Goal: Browse casually

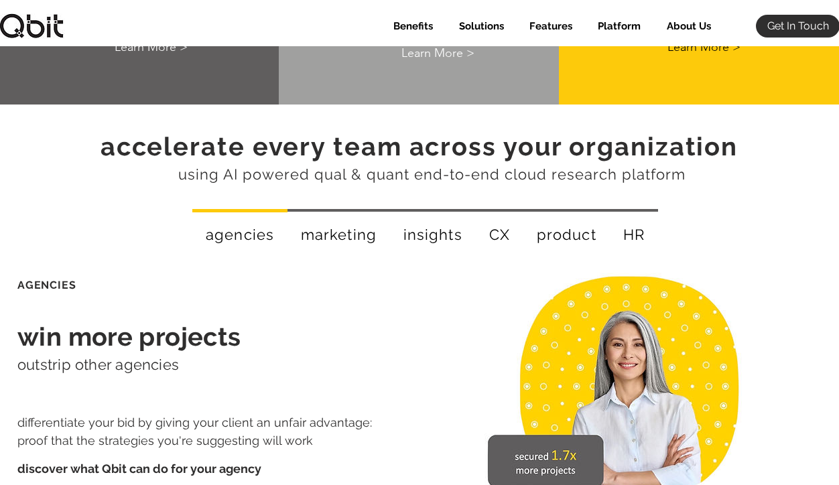
scroll to position [2251, 0]
